Goal: Task Accomplishment & Management: Use online tool/utility

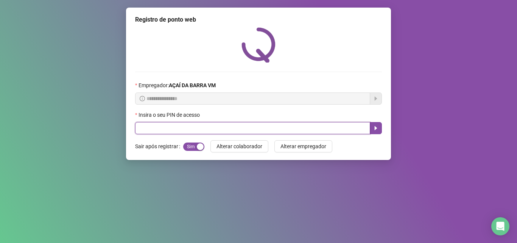
click at [168, 127] on input "text" at bounding box center [252, 128] width 235 height 12
type input "*****"
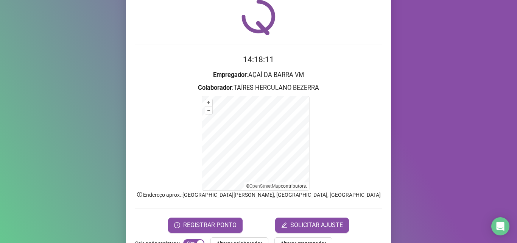
scroll to position [51, 0]
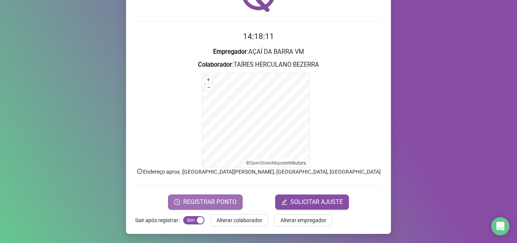
click at [189, 199] on span "REGISTRAR PONTO" at bounding box center [209, 201] width 53 height 9
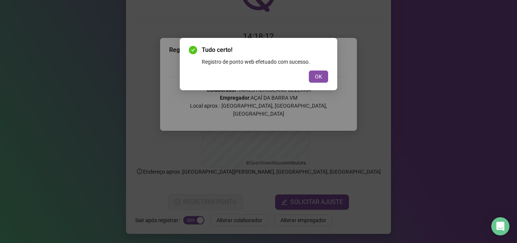
drag, startPoint x: 320, startPoint y: 74, endPoint x: 310, endPoint y: 66, distance: 12.9
click at [320, 75] on span "OK" at bounding box center [318, 76] width 7 height 8
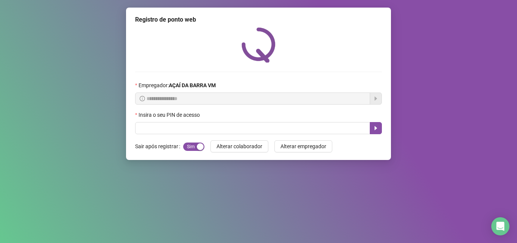
scroll to position [0, 0]
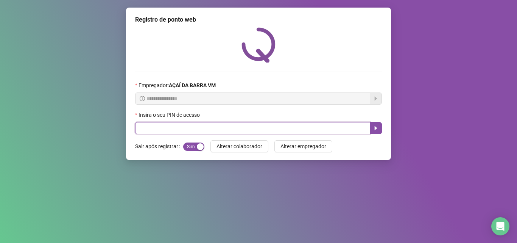
click at [188, 125] on input "text" at bounding box center [252, 128] width 235 height 12
type input "*"
type input "*****"
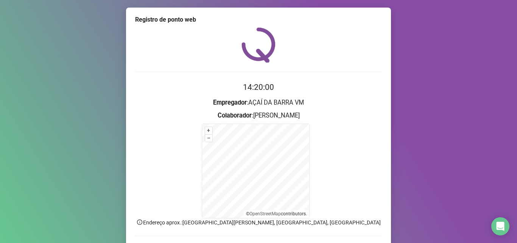
scroll to position [51, 0]
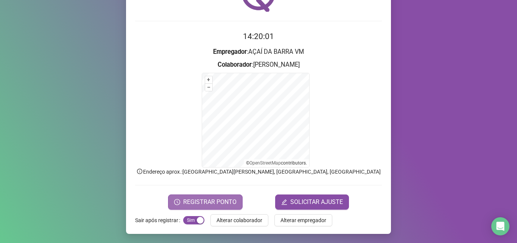
click at [177, 198] on button "REGISTRAR PONTO" at bounding box center [205, 201] width 75 height 15
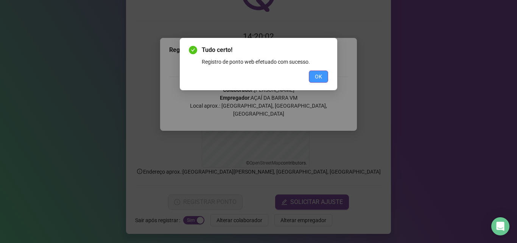
click at [314, 72] on button "OK" at bounding box center [318, 76] width 19 height 12
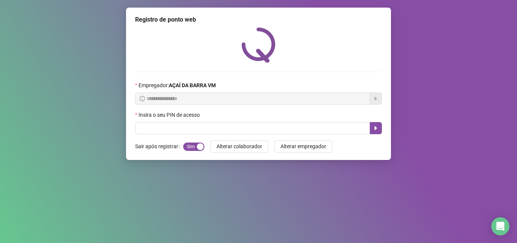
scroll to position [0, 0]
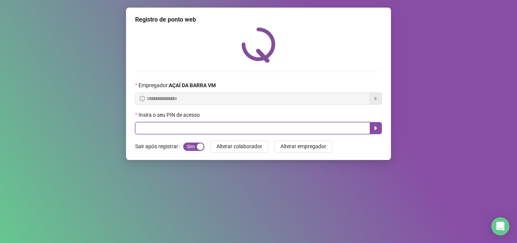
drag, startPoint x: 221, startPoint y: 129, endPoint x: 218, endPoint y: 117, distance: 12.0
click at [218, 117] on div "Insira o seu PIN de acesso" at bounding box center [258, 122] width 247 height 23
type input "*****"
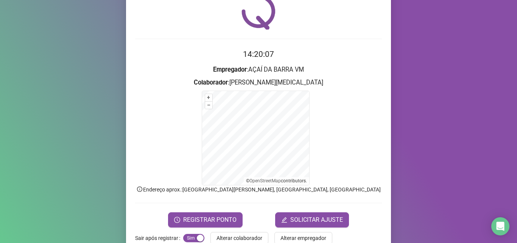
scroll to position [51, 0]
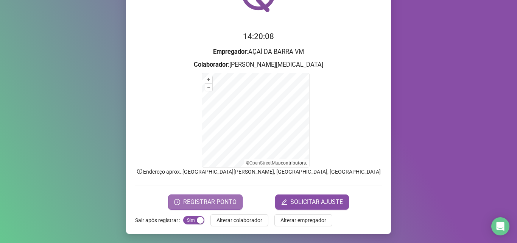
click at [184, 197] on span "REGISTRAR PONTO" at bounding box center [209, 201] width 53 height 9
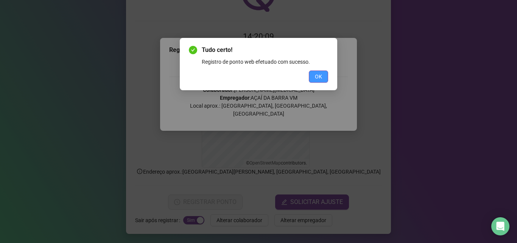
click at [313, 78] on button "OK" at bounding box center [318, 76] width 19 height 12
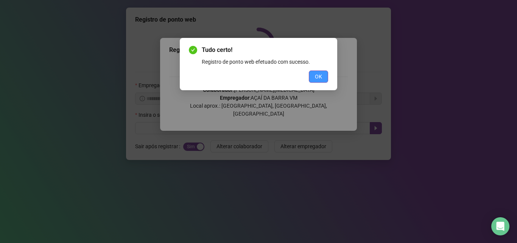
scroll to position [0, 0]
